Goal: Complete application form

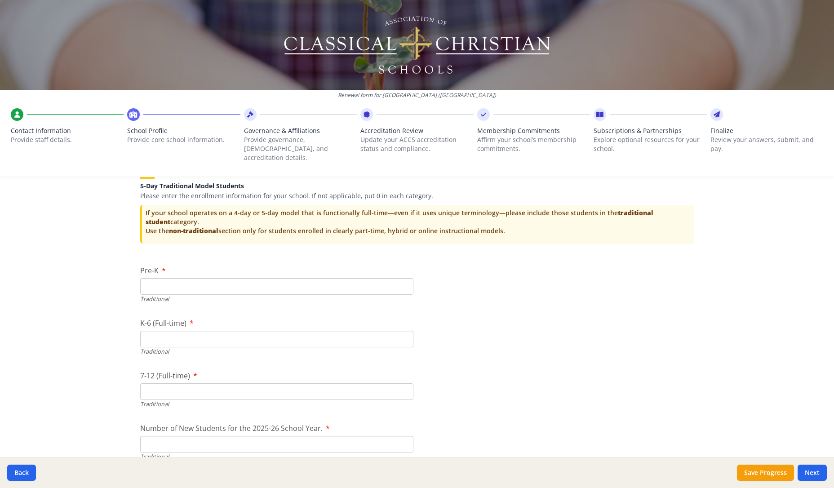
scroll to position [1891, 0]
type input "12"
drag, startPoint x: 170, startPoint y: 323, endPoint x: 221, endPoint y: 320, distance: 51.3
click at [170, 330] on input "K-6 (Full-time)" at bounding box center [276, 338] width 273 height 17
type input "120"
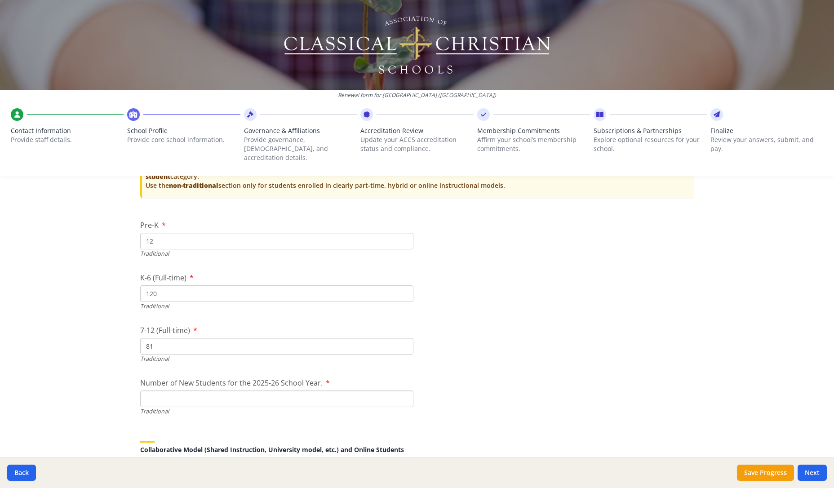
scroll to position [1938, 0]
type input "81"
click at [274, 388] on input "Number of New Students for the 2025-26 School Year." at bounding box center [276, 396] width 273 height 17
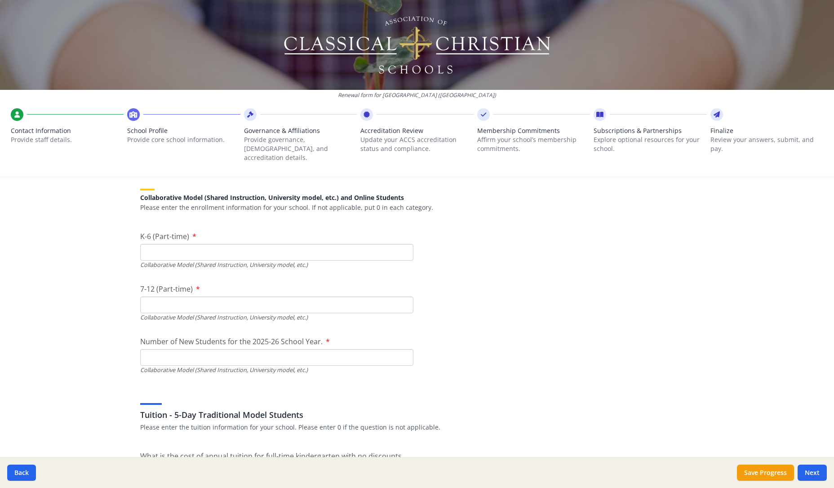
scroll to position [2190, 0]
type input "17"
click at [316, 242] on input "K-6 (Part-time)" at bounding box center [276, 250] width 273 height 17
type input "0"
click at [244, 295] on input "7-12 (Part-time)" at bounding box center [276, 303] width 273 height 17
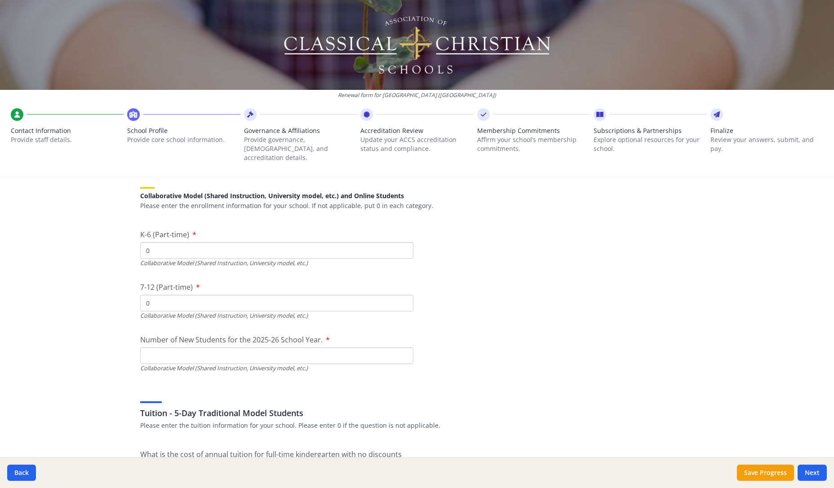
type input "0"
click at [216, 347] on input "Number of New Students for the 2025-26 School Year." at bounding box center [276, 355] width 273 height 17
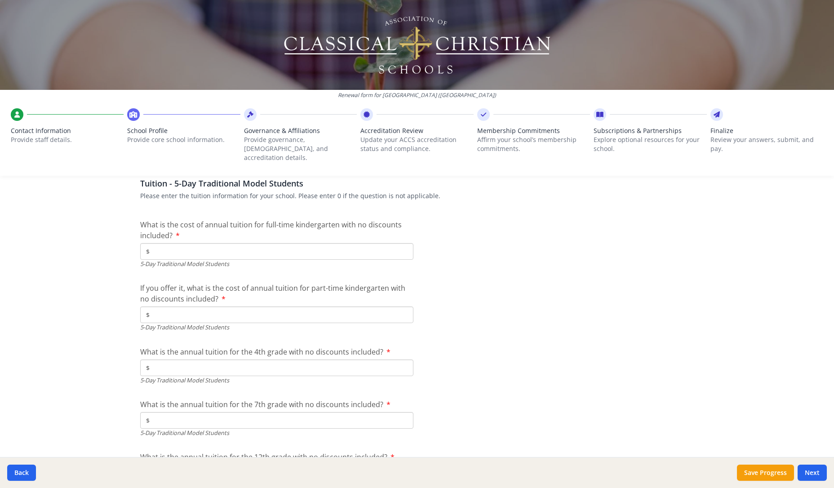
scroll to position [2407, 0]
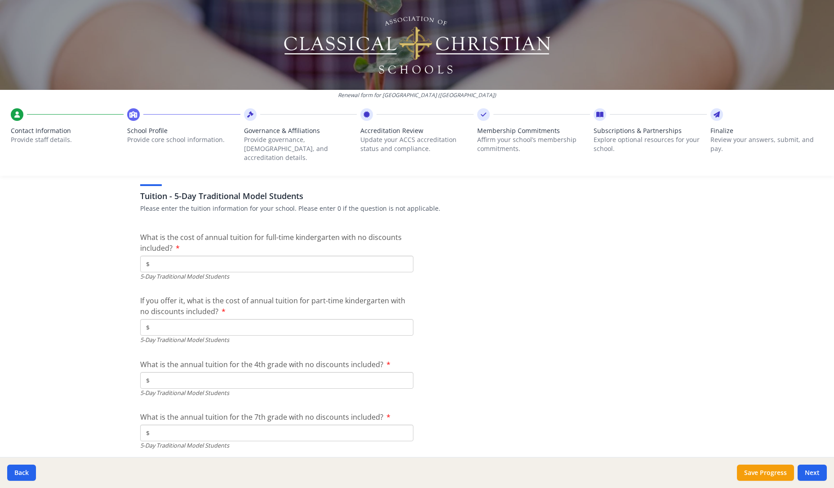
type input "0"
click at [199, 256] on input "$" at bounding box center [276, 264] width 273 height 17
type input "$13 670"
click at [280, 319] on input "$" at bounding box center [276, 327] width 273 height 17
type input "$0"
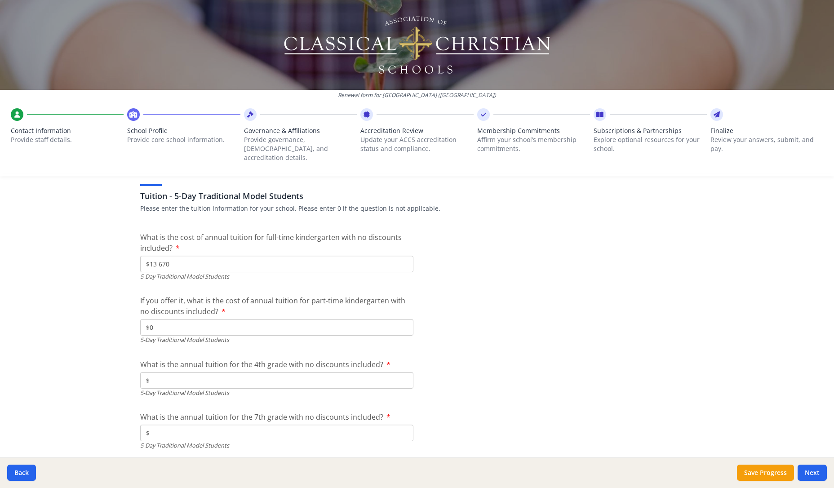
click at [323, 372] on input "$" at bounding box center [276, 380] width 273 height 17
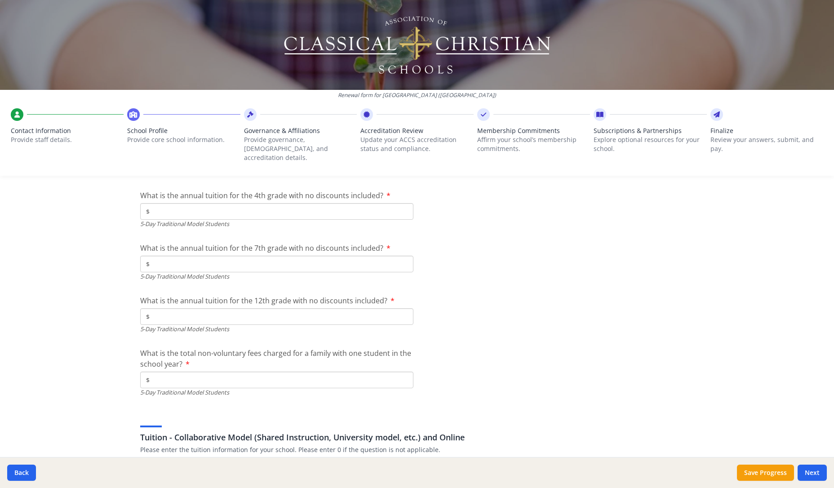
scroll to position [2576, 0]
type input "$13 670"
click at [325, 255] on input "$" at bounding box center [276, 263] width 273 height 17
type input "$15 103"
click at [318, 307] on input "$" at bounding box center [276, 315] width 273 height 17
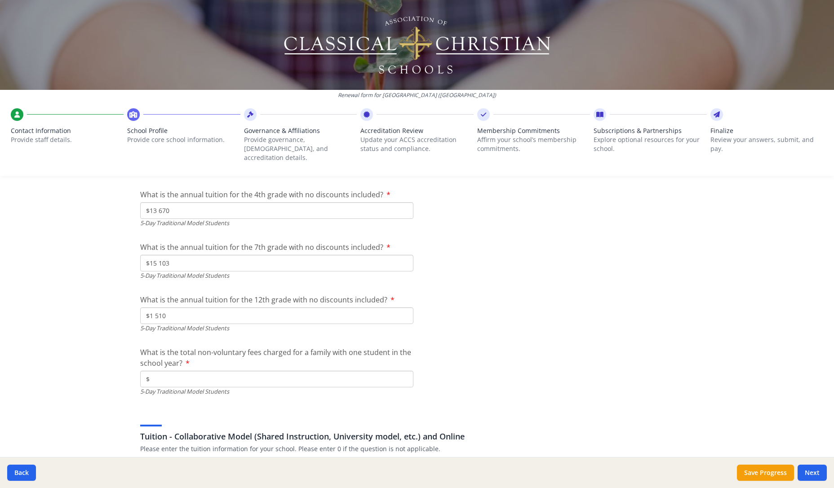
type input "$15 103"
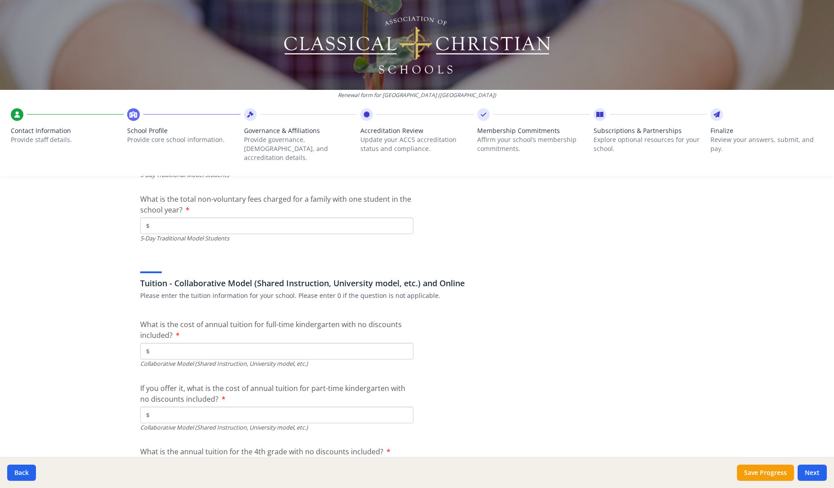
scroll to position [2728, 0]
click at [268, 219] on input "$" at bounding box center [276, 227] width 273 height 17
type input "$1 300"
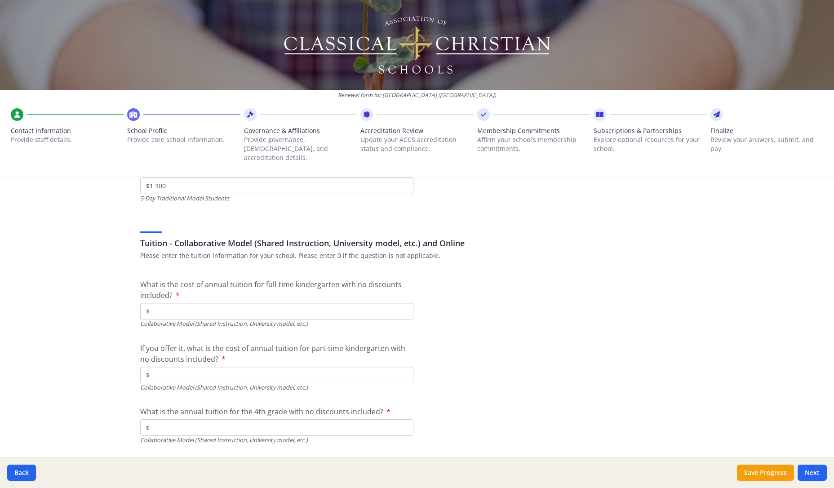
scroll to position [2770, 0]
click at [283, 303] on input "$" at bounding box center [276, 311] width 273 height 17
type input "$0"
click at [260, 367] on input "$" at bounding box center [276, 375] width 273 height 17
type input "$0"
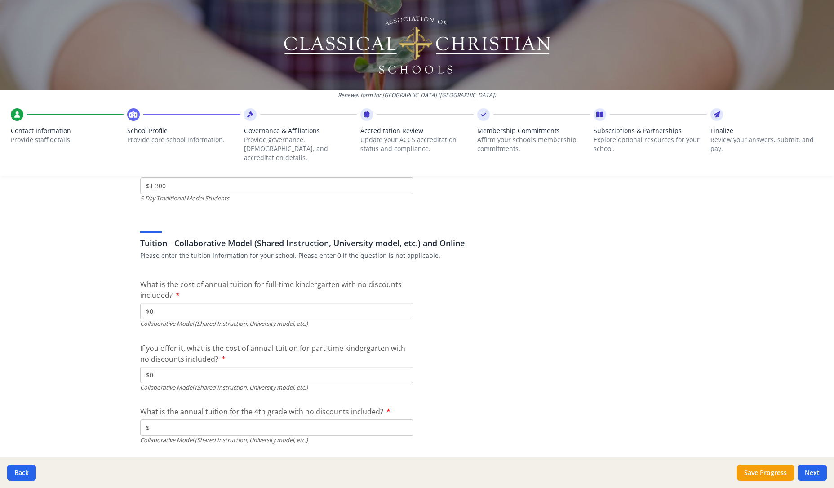
click at [234, 419] on input "$" at bounding box center [276, 427] width 273 height 17
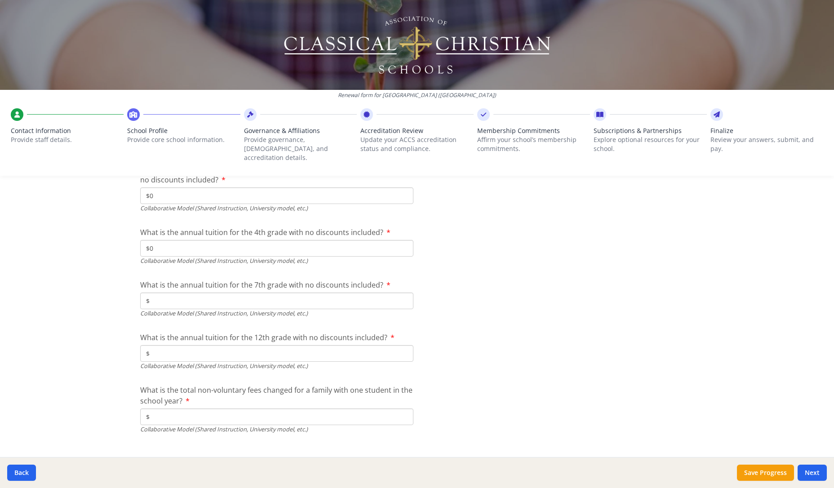
scroll to position [2948, 0]
type input "$0"
click at [246, 293] on input "$" at bounding box center [276, 301] width 273 height 17
type input "$0"
click at [212, 346] on input "$" at bounding box center [276, 354] width 273 height 17
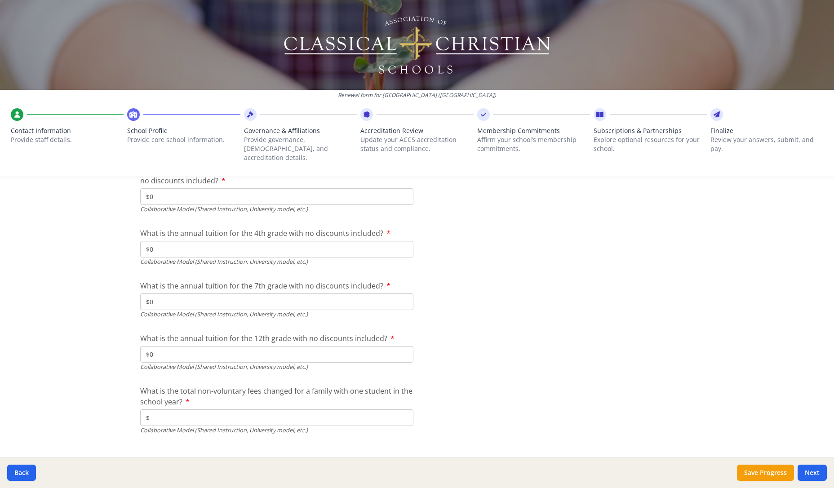
type input "$0"
click at [196, 409] on input "$" at bounding box center [276, 417] width 273 height 17
type input "$0"
click at [777, 450] on button "Save Progress" at bounding box center [765, 472] width 57 height 16
type input "[PHONE_NUMBER]"
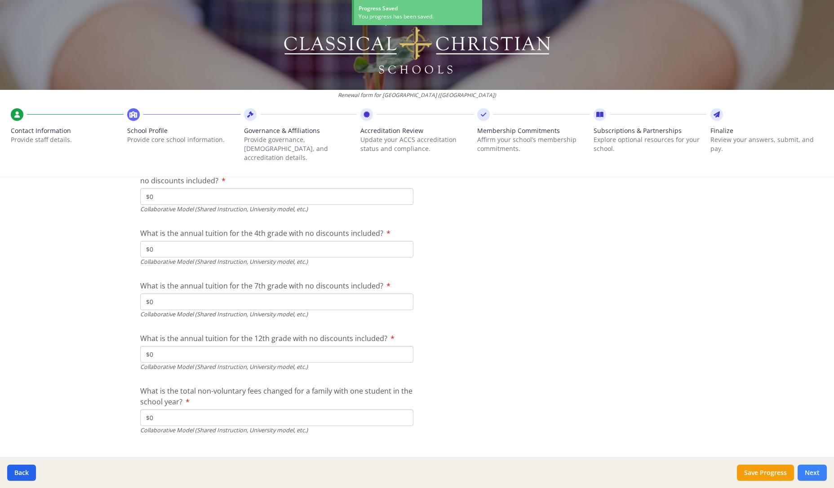
click at [808, 450] on button "Next" at bounding box center [811, 472] width 29 height 16
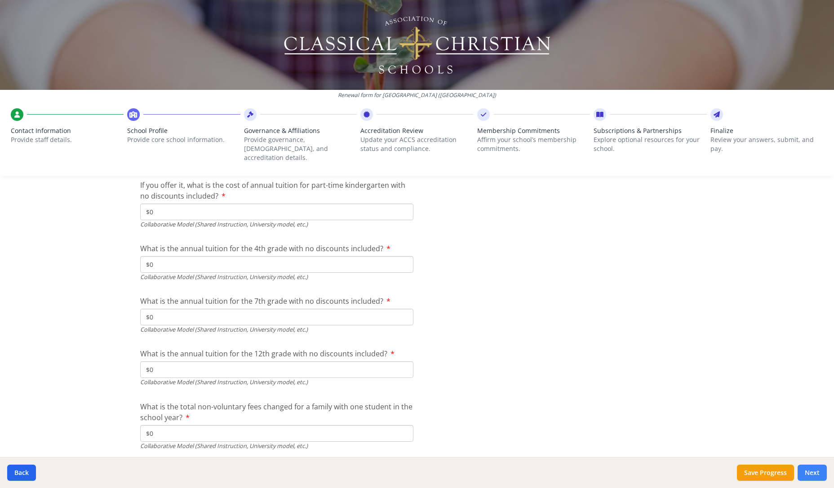
click at [805, 450] on button "Next" at bounding box center [811, 472] width 29 height 16
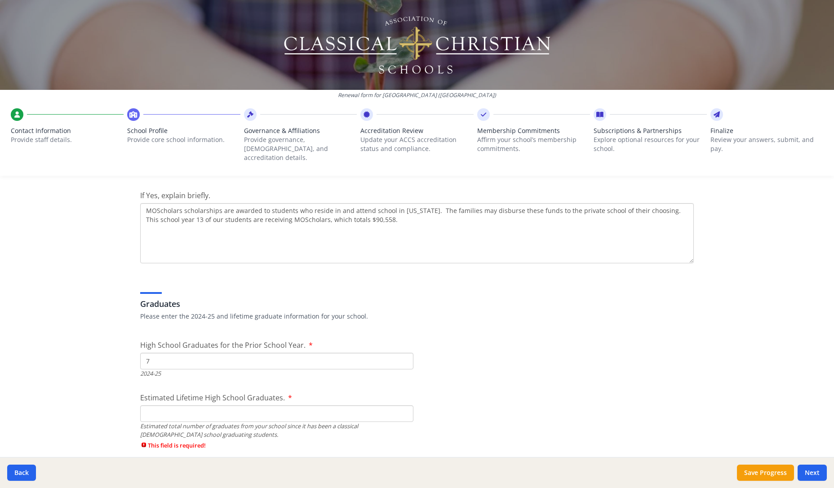
scroll to position [1243, 0]
click at [339, 406] on input "Estimated Lifetime High School Graduates." at bounding box center [276, 414] width 273 height 17
type input "1"
click at [816, 450] on button "Next" at bounding box center [811, 472] width 29 height 16
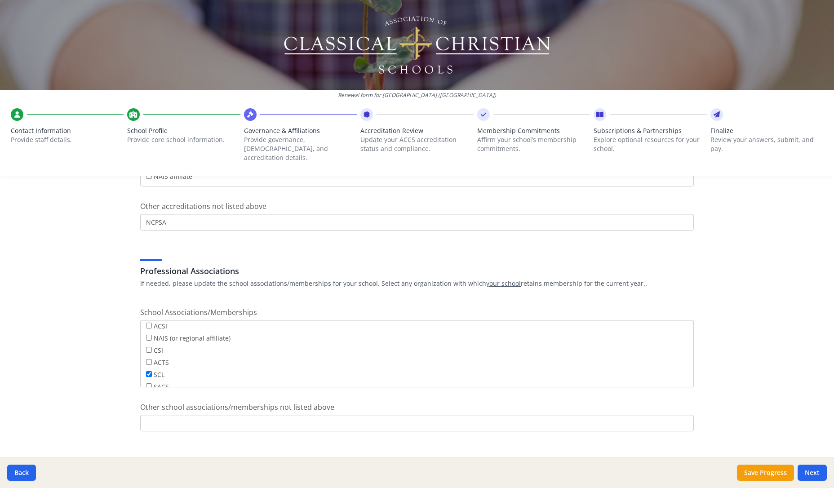
scroll to position [451, 0]
click at [813, 450] on button "Next" at bounding box center [811, 472] width 29 height 16
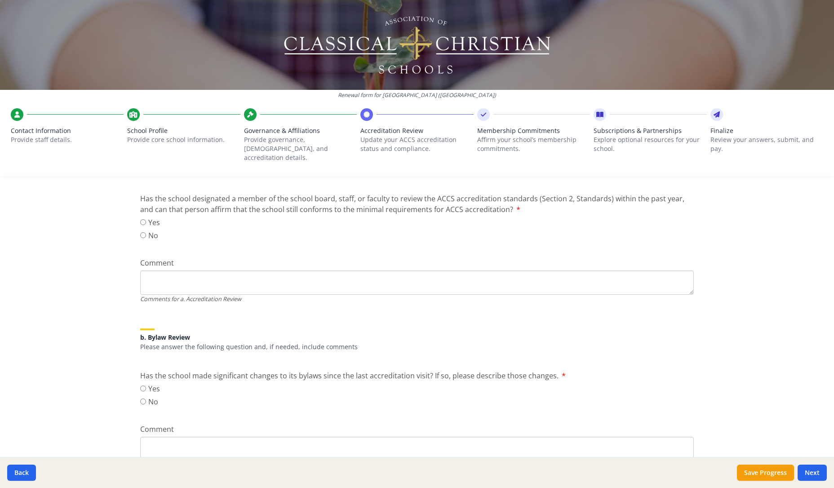
scroll to position [157, 0]
click at [144, 217] on input "Yes" at bounding box center [143, 220] width 6 height 6
radio input "true"
click at [170, 268] on textarea "Comment" at bounding box center [416, 280] width 553 height 24
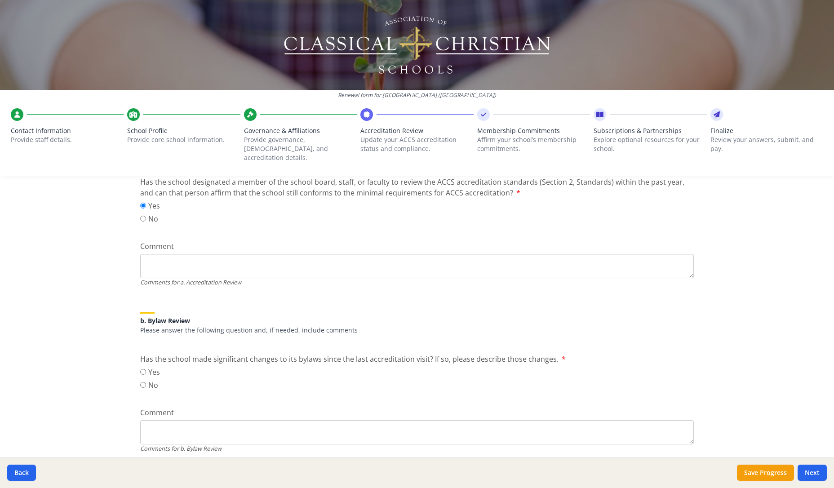
scroll to position [172, 0]
click at [142, 381] on input "No" at bounding box center [143, 384] width 6 height 6
radio input "true"
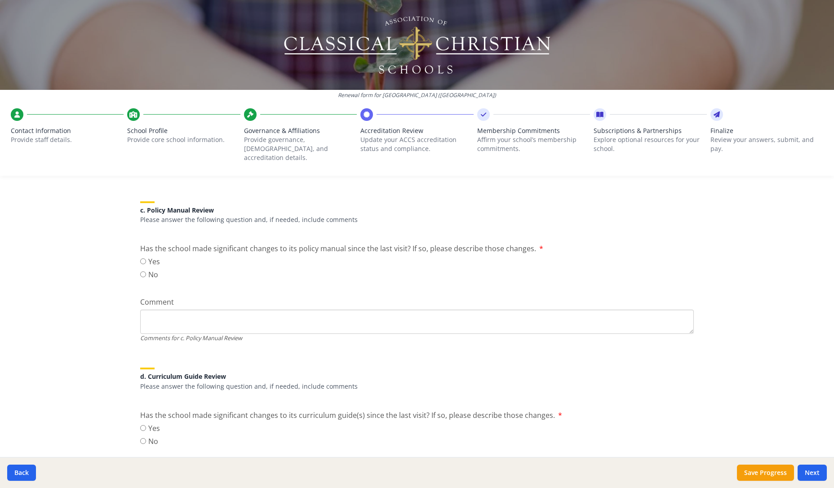
scroll to position [455, 0]
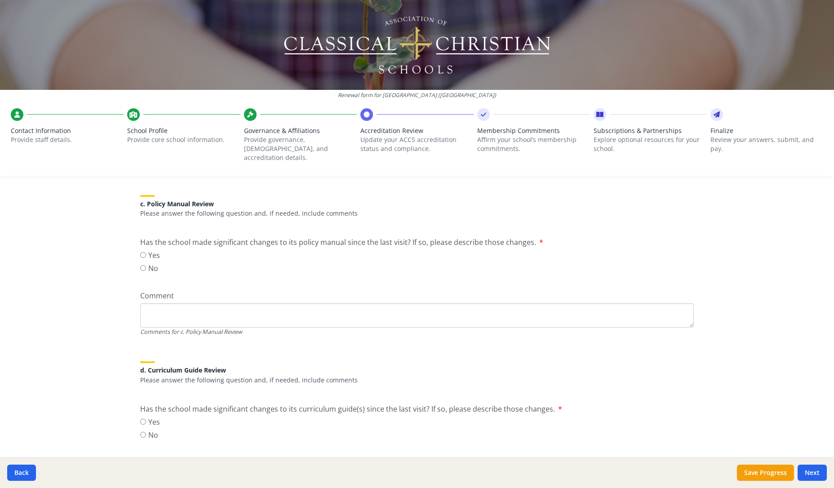
click at [143, 265] on input "No" at bounding box center [143, 268] width 6 height 6
radio input "true"
click at [144, 252] on input "Yes" at bounding box center [143, 255] width 6 height 6
radio input "true"
click at [164, 303] on textarea "Comment" at bounding box center [416, 315] width 553 height 24
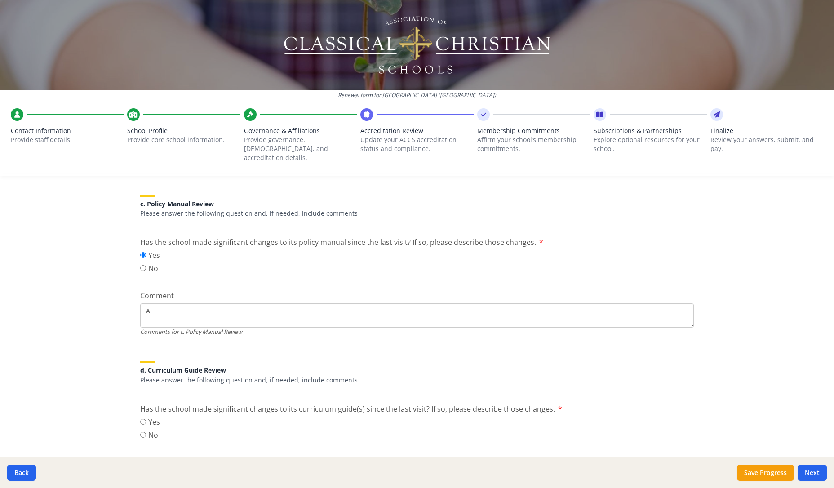
type textarea "A"
type textarea "Head of School and leadership team recently completed"
click at [142, 265] on input "No" at bounding box center [143, 268] width 6 height 6
radio input "true"
click at [352, 304] on textarea "Head of School and leadership team recently completed" at bounding box center [416, 315] width 553 height 24
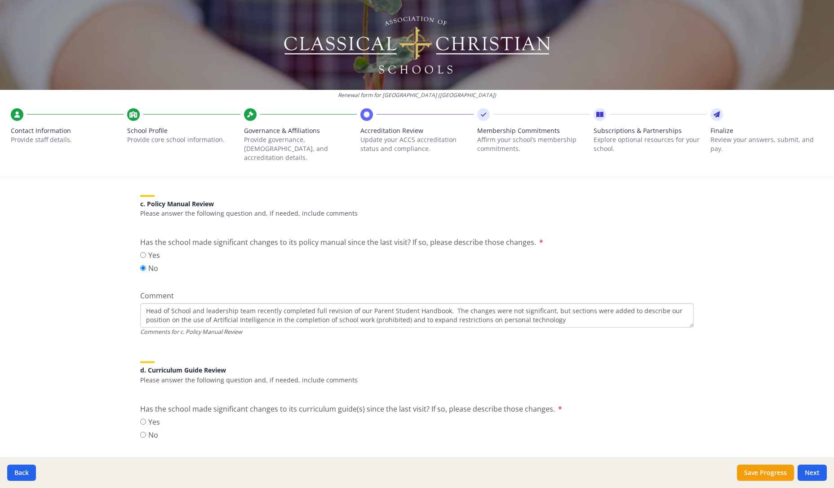
click at [491, 311] on textarea "Head of School and leadership team recently completed full revision of our Pare…" at bounding box center [416, 315] width 553 height 24
click at [595, 313] on textarea "Head of School and leadership team recently completed full revision of our Pare…" at bounding box center [416, 315] width 553 height 24
click at [499, 311] on textarea "Head of School and leadership team recently completed full revision of our Pare…" at bounding box center [416, 316] width 553 height 24
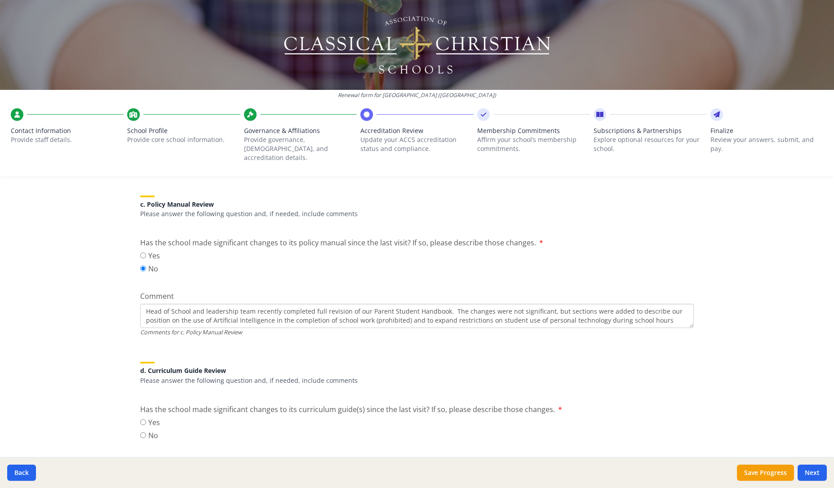
click at [667, 311] on textarea "Head of School and leadership team recently completed full revision of our Pare…" at bounding box center [416, 316] width 553 height 24
click at [146, 304] on textarea "Head of School and leadership team recently completed full revision of our Pare…" at bounding box center [416, 316] width 553 height 24
click at [371, 307] on textarea "The Head of School and leadership team recently completed full revision of our …" at bounding box center [416, 316] width 553 height 24
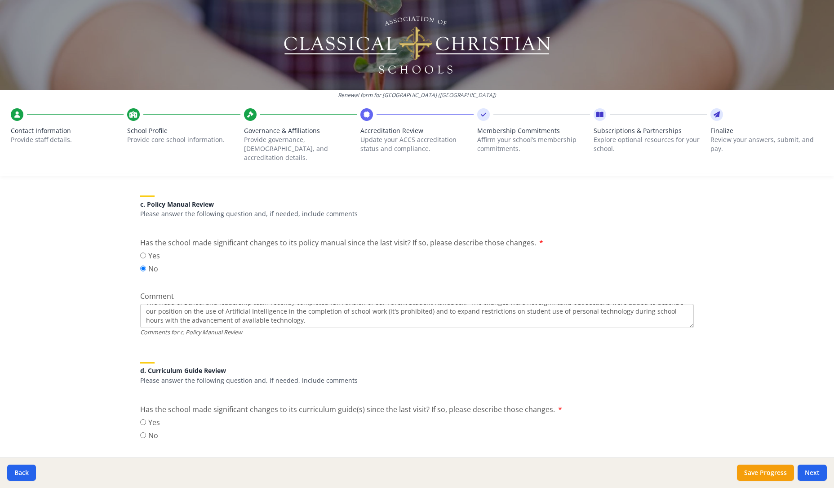
scroll to position [9, 0]
click at [166, 309] on textarea "The Head of School and leadership team recently completed full revision of our …" at bounding box center [416, 316] width 553 height 24
click at [275, 313] on textarea "The Head of School and leadership team recently completed full revision of our …" at bounding box center [416, 316] width 553 height 24
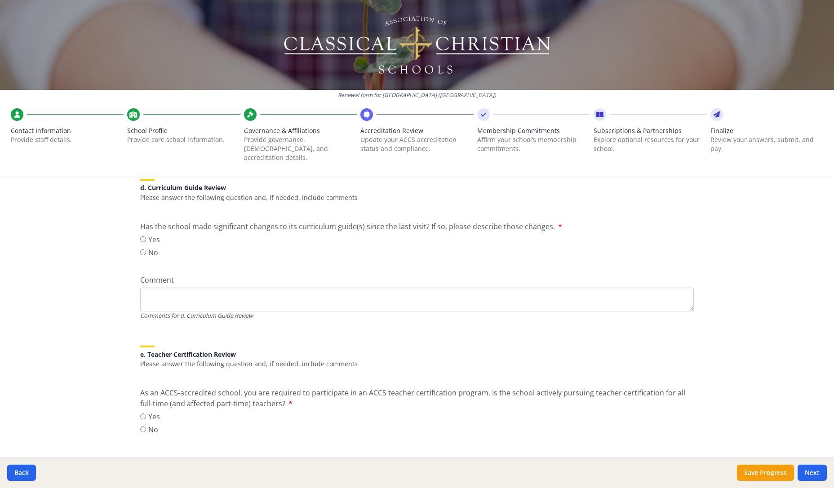
scroll to position [637, 0]
type textarea "The Head of School and leadership team recently completed full revision of our …"
click at [143, 249] on input "No" at bounding box center [143, 252] width 6 height 6
radio input "true"
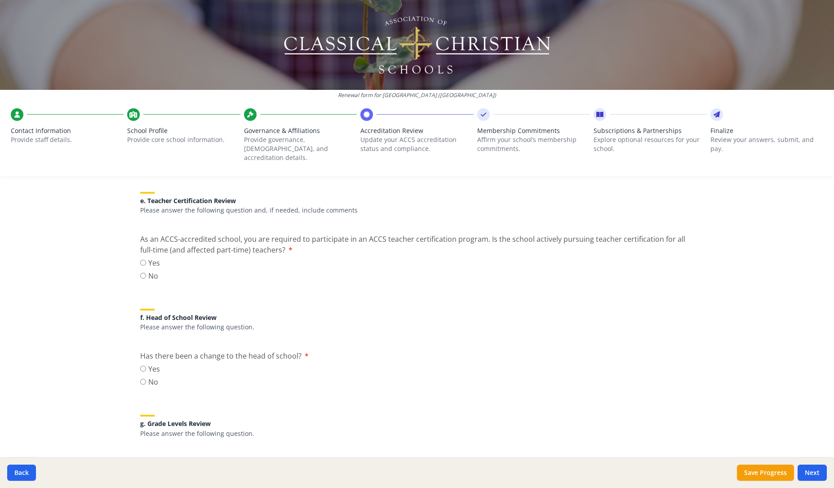
scroll to position [792, 0]
click at [143, 258] on input "Yes" at bounding box center [143, 261] width 6 height 6
radio input "true"
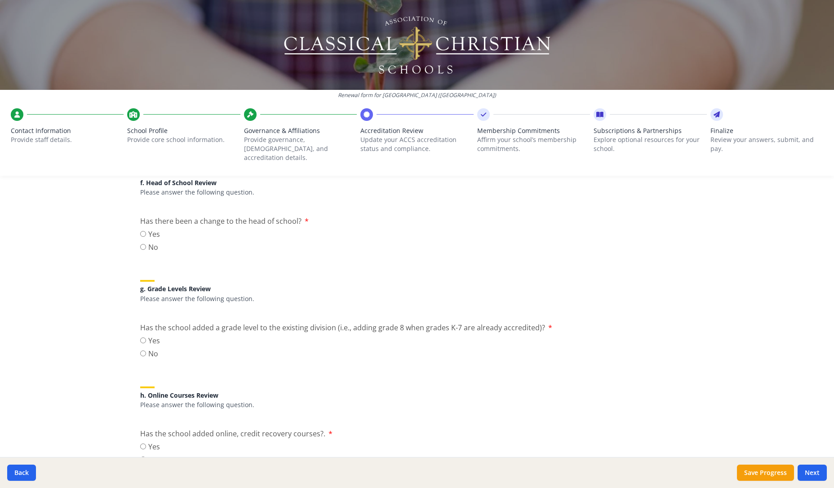
scroll to position [927, 0]
click at [142, 243] on input "No" at bounding box center [143, 246] width 6 height 6
radio input "true"
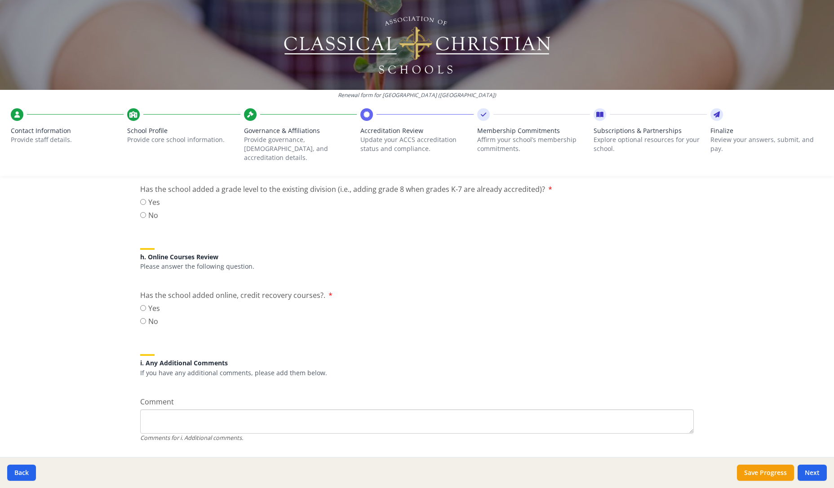
scroll to position [1062, 0]
click at [144, 214] on input "No" at bounding box center [143, 217] width 6 height 6
radio input "true"
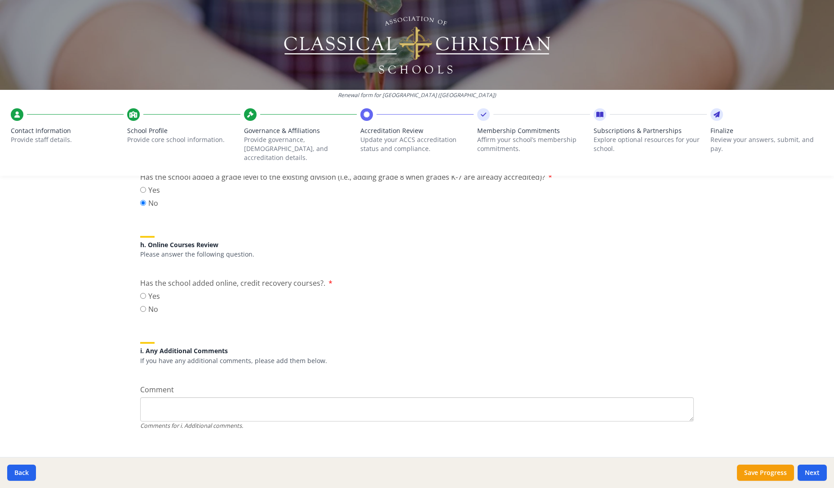
scroll to position [1075, 0]
click at [143, 306] on input "No" at bounding box center [143, 309] width 6 height 6
radio input "true"
click at [814, 450] on button "Next" at bounding box center [811, 472] width 29 height 16
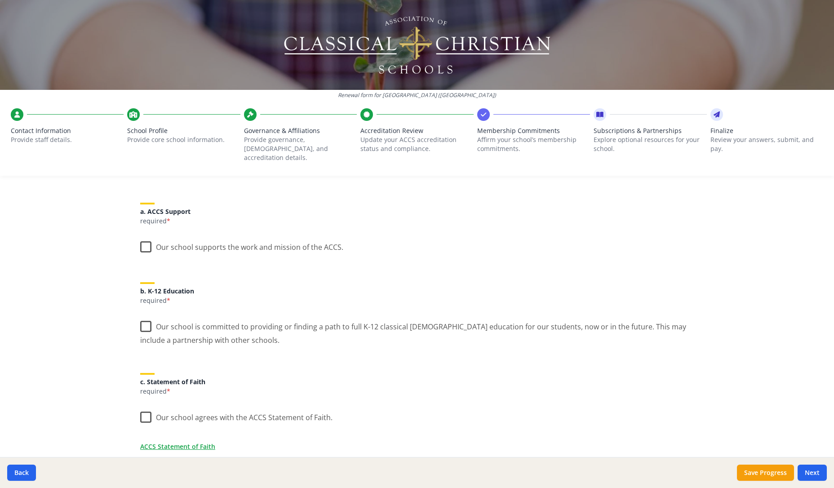
scroll to position [106, 0]
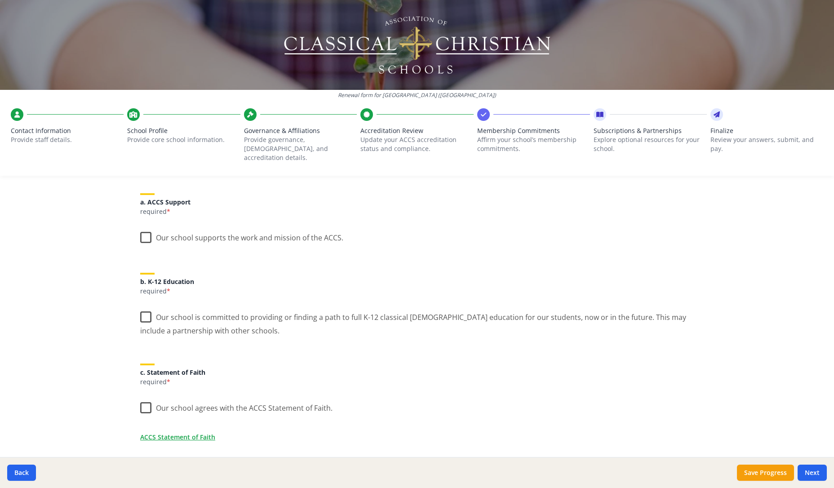
click at [146, 229] on label "Our school supports the work and mission of the ACCS." at bounding box center [241, 235] width 203 height 19
click at [0, 0] on input "Our school supports the work and mission of the ACCS." at bounding box center [0, 0] width 0 height 0
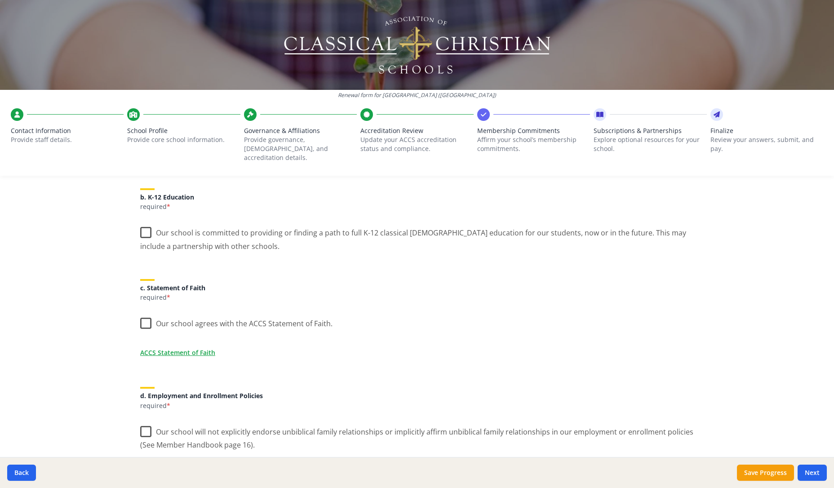
scroll to position [192, 0]
click at [143, 219] on label "Our school is committed to providing or finding a path to full K-12 classical […" at bounding box center [416, 234] width 553 height 30
click at [0, 0] on input "Our school is committed to providing or finding a path to full K-12 classical […" at bounding box center [0, 0] width 0 height 0
click at [149, 310] on label "Our school agrees with the ACCS Statement of Faith." at bounding box center [236, 319] width 192 height 19
click at [0, 0] on input "Our school agrees with the ACCS Statement of Faith." at bounding box center [0, 0] width 0 height 0
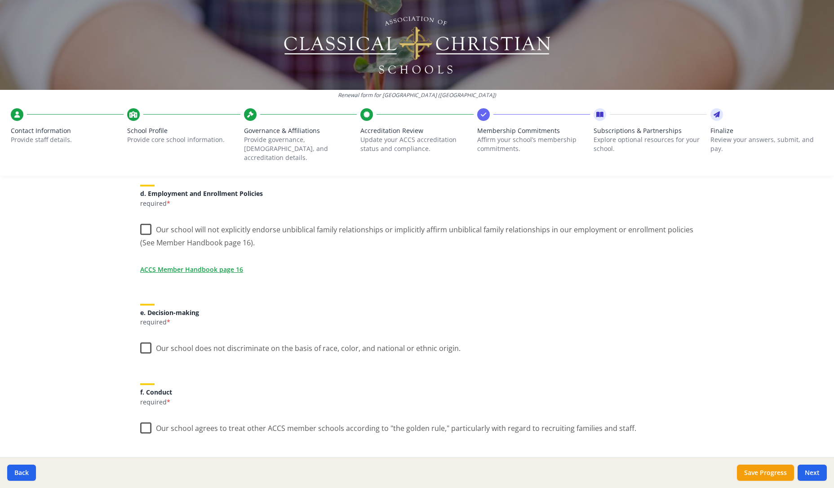
scroll to position [390, 0]
click at [144, 223] on label "Our school will not explicitly endorse unbiblical family relationships or impli…" at bounding box center [416, 235] width 553 height 30
click at [0, 0] on input "Our school will not explicitly endorse unbiblical family relationships or impli…" at bounding box center [0, 0] width 0 height 0
click at [180, 267] on link "ACCS Member Handbook page 16" at bounding box center [193, 271] width 103 height 9
click at [145, 340] on label "Our school does not discriminate on the basis of race, color, and national or e…" at bounding box center [300, 348] width 320 height 19
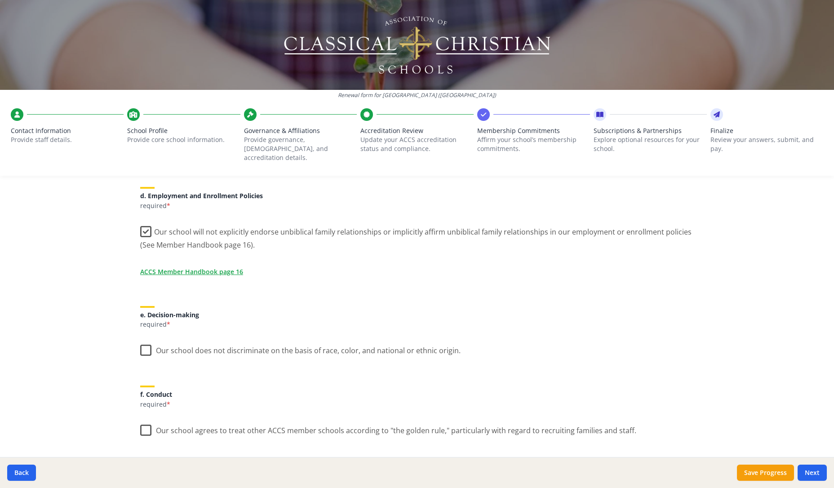
click at [0, 0] on input "Our school does not discriminate on the basis of race, color, and national or e…" at bounding box center [0, 0] width 0 height 0
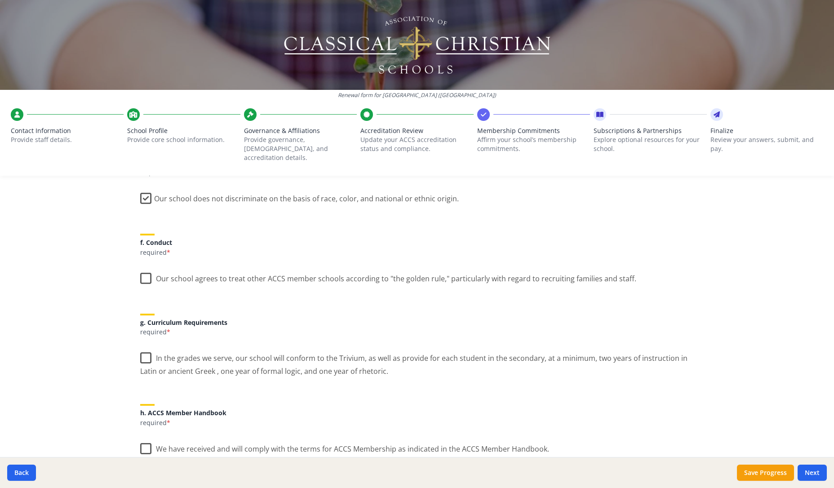
scroll to position [545, 0]
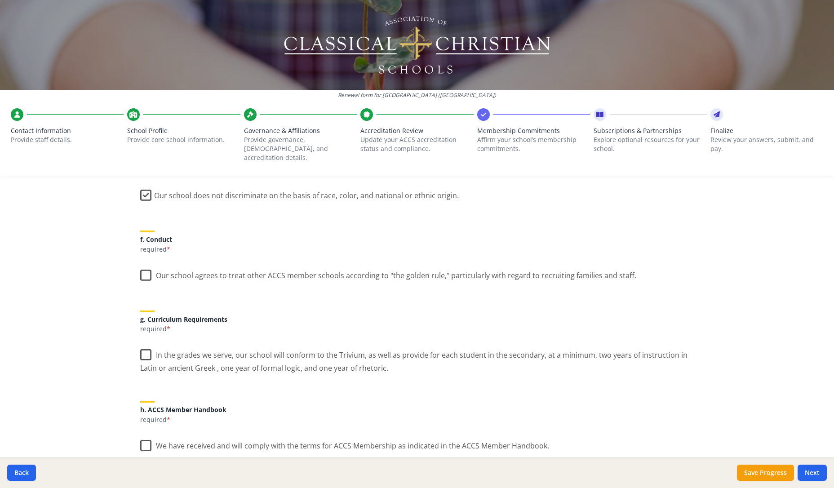
click at [147, 265] on label "Our school agrees to treat other ACCS member schools according to "the golden r…" at bounding box center [388, 273] width 496 height 19
click at [0, 0] on input "Our school agrees to treat other ACCS member schools according to "the golden r…" at bounding box center [0, 0] width 0 height 0
click at [145, 344] on label "In the grades we serve, our school will conform to the Trivium, as well as prov…" at bounding box center [416, 358] width 553 height 30
click at [0, 0] on input "In the grades we serve, our school will conform to the Trivium, as well as prov…" at bounding box center [0, 0] width 0 height 0
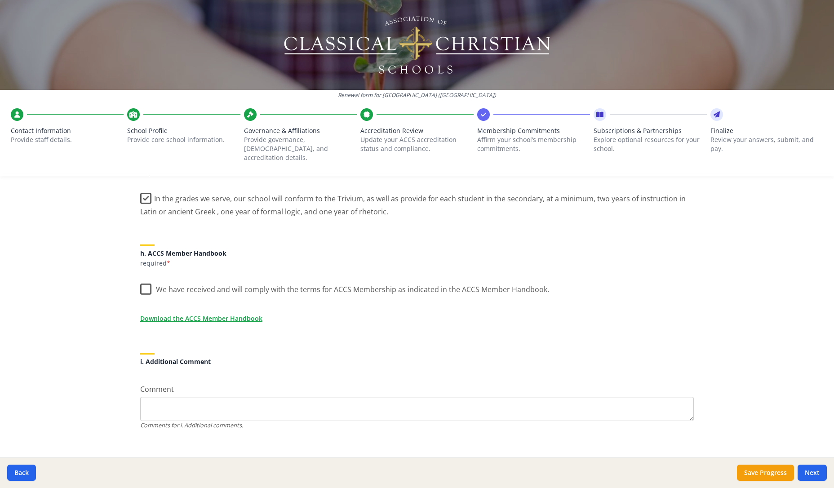
scroll to position [700, 0]
click at [150, 280] on label "We have received and will comply with the terms for ACCS Membership as indicate…" at bounding box center [344, 287] width 409 height 19
click at [0, 0] on input "We have received and will comply with the terms for ACCS Membership as indicate…" at bounding box center [0, 0] width 0 height 0
click at [813, 450] on button "Next" at bounding box center [811, 472] width 29 height 16
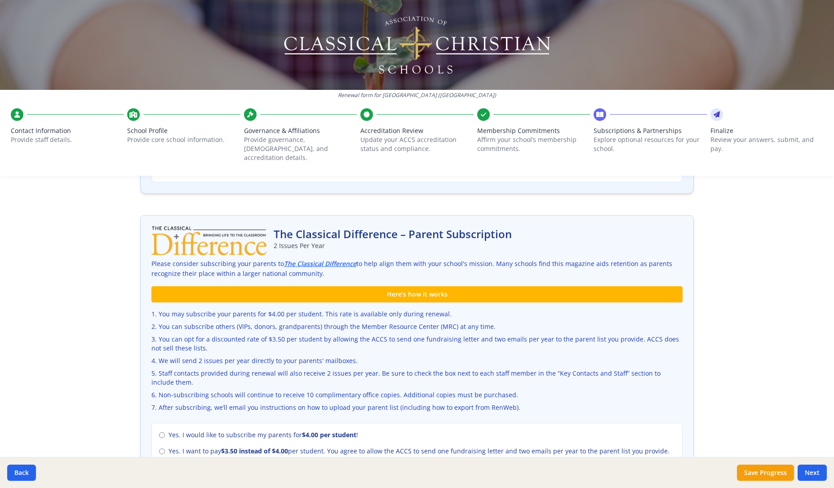
scroll to position [208, 0]
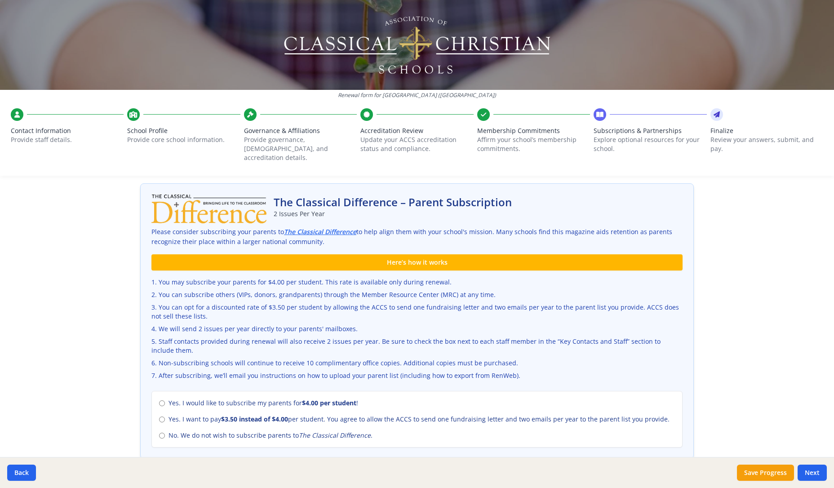
click at [162, 433] on input "No. We do not wish to subscribe parents to The Classical Difference ." at bounding box center [162, 436] width 6 height 6
radio input "true"
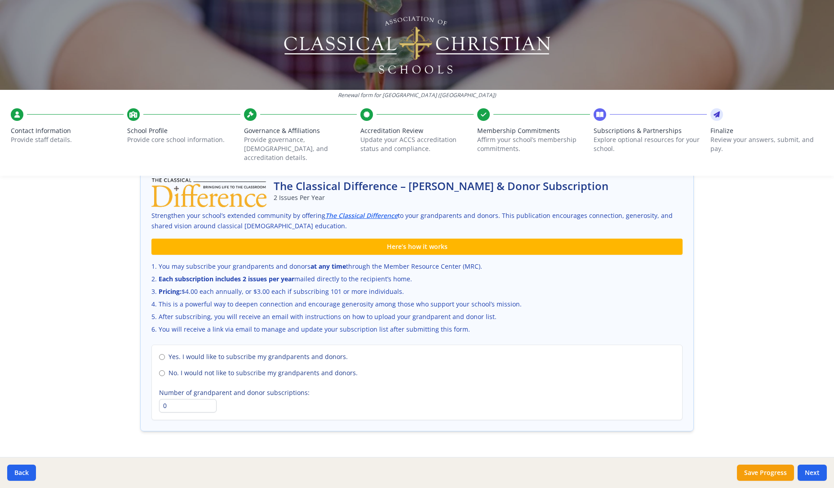
scroll to position [526, 0]
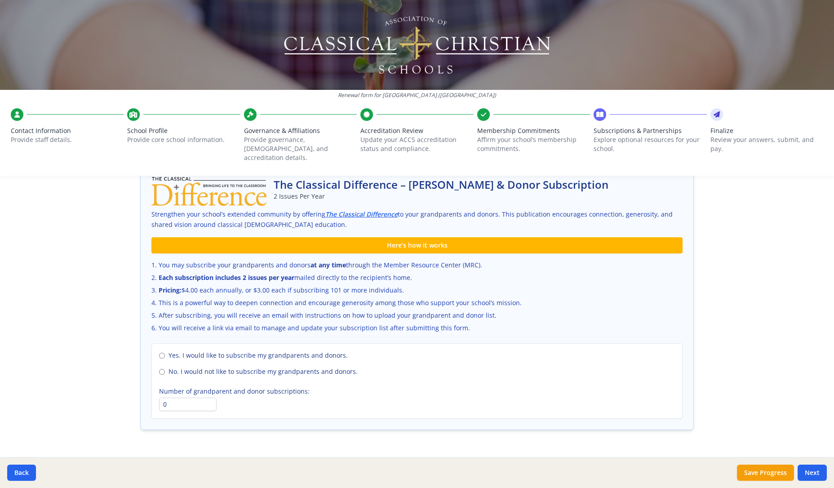
click at [162, 369] on input "No. I would not like to subscribe my grandparents and donors." at bounding box center [162, 372] width 6 height 6
radio input "true"
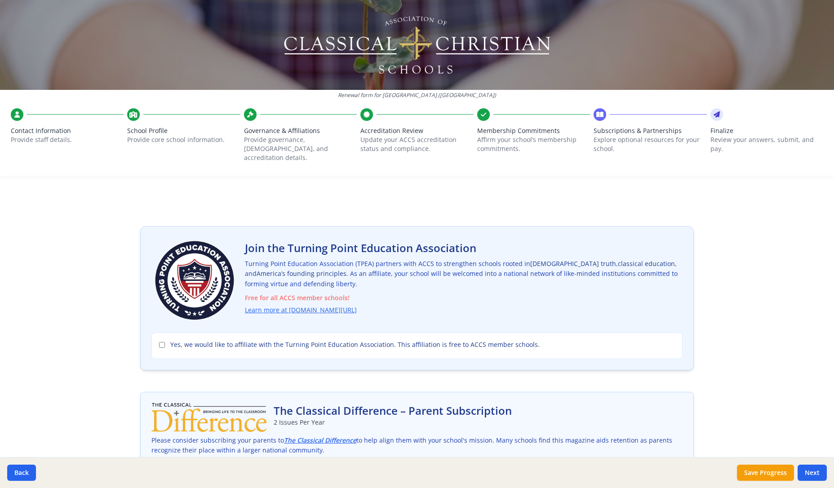
scroll to position [0, 0]
click at [808, 450] on button "Next" at bounding box center [811, 472] width 29 height 16
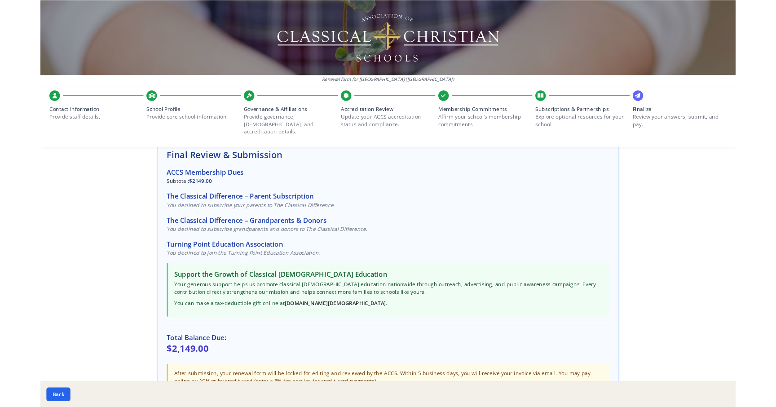
scroll to position [57, 0]
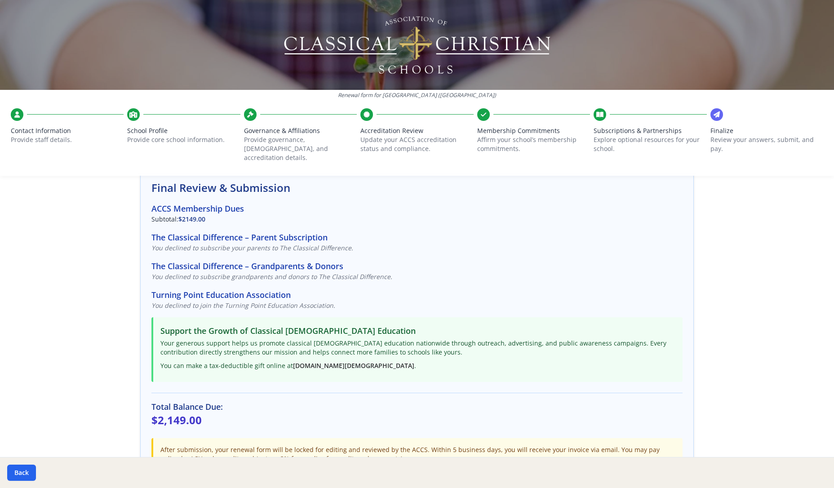
click at [602, 115] on icon at bounding box center [599, 114] width 7 height 9
click at [21, 450] on button "Back" at bounding box center [21, 472] width 29 height 16
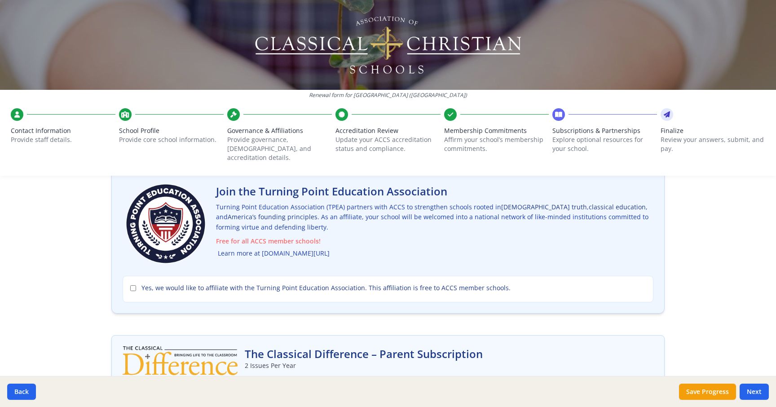
click at [259, 248] on link "Learn more at [DOMAIN_NAME][URL]" at bounding box center [274, 253] width 112 height 10
